Goal: Information Seeking & Learning: Find contact information

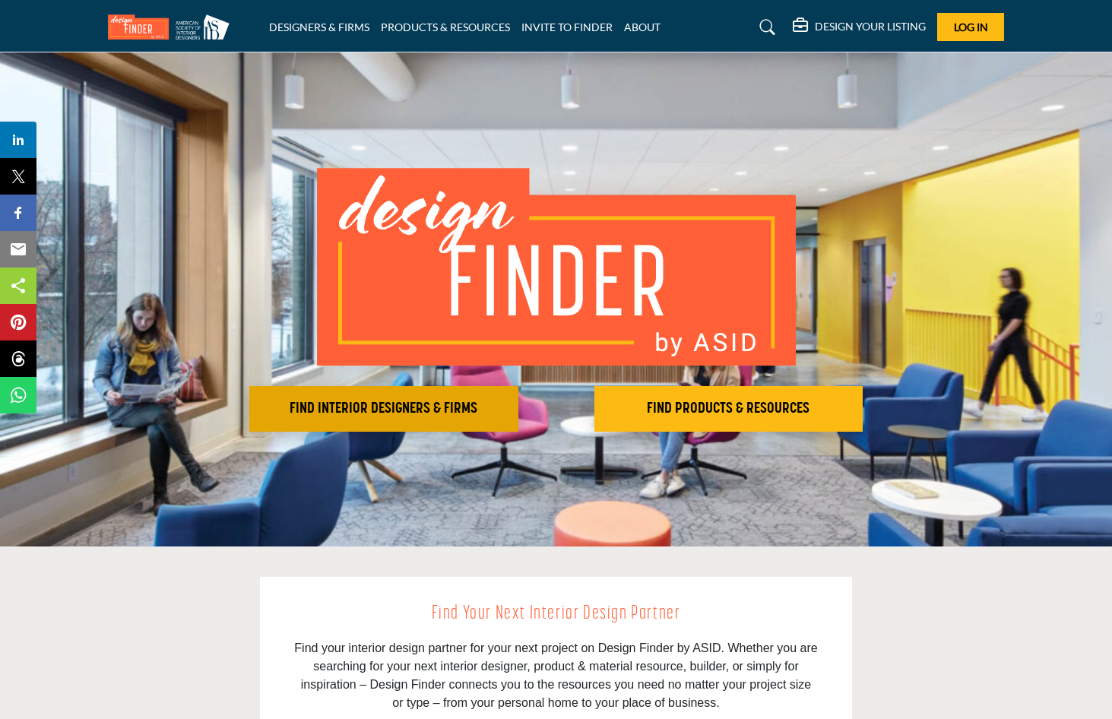
click at [401, 404] on h2 "FIND INTERIOR DESIGNERS & FIRMS" at bounding box center [384, 409] width 260 height 18
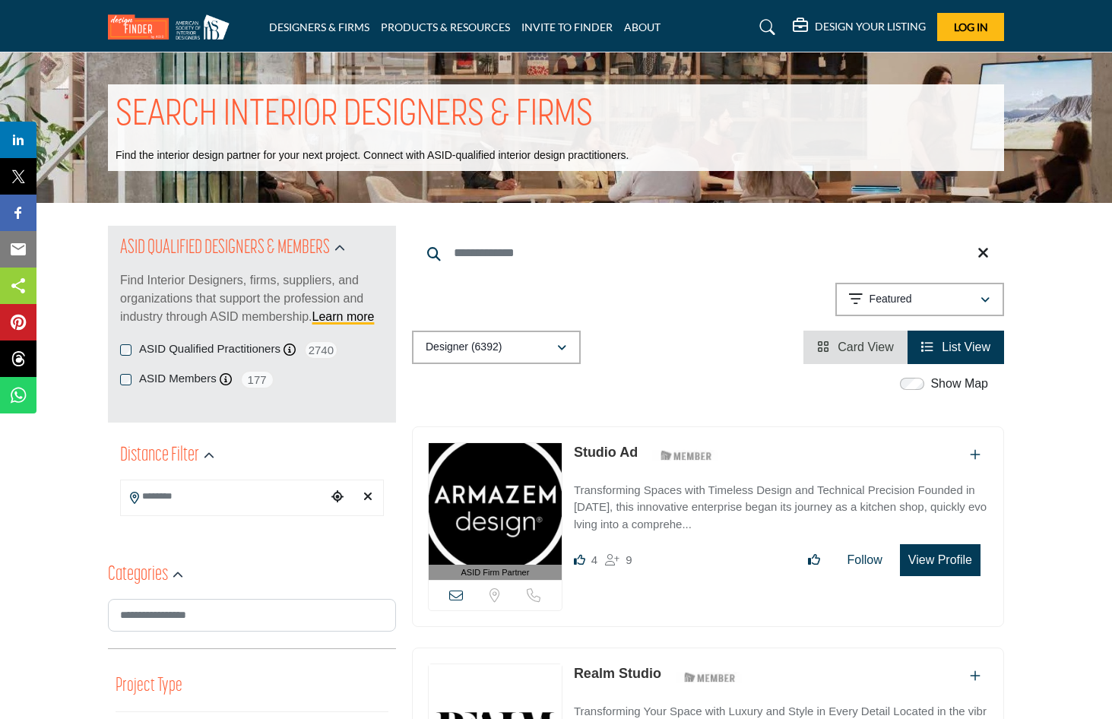
click at [172, 494] on input "Search Location" at bounding box center [223, 497] width 205 height 30
